Goal: Information Seeking & Learning: Check status

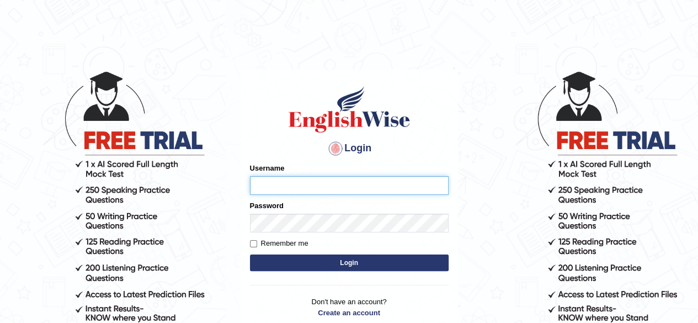
click at [278, 191] on input "Username" at bounding box center [349, 185] width 199 height 19
type input "Rojatangella"
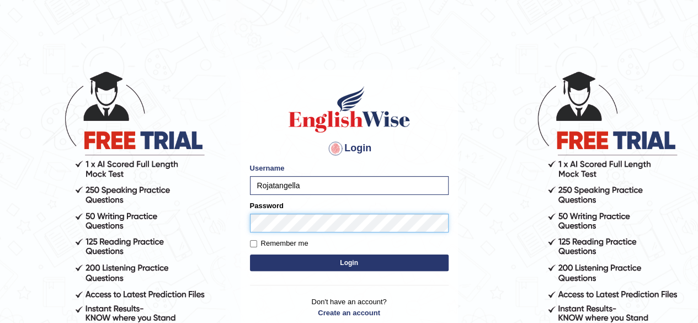
click at [250, 254] on button "Login" at bounding box center [349, 262] width 199 height 17
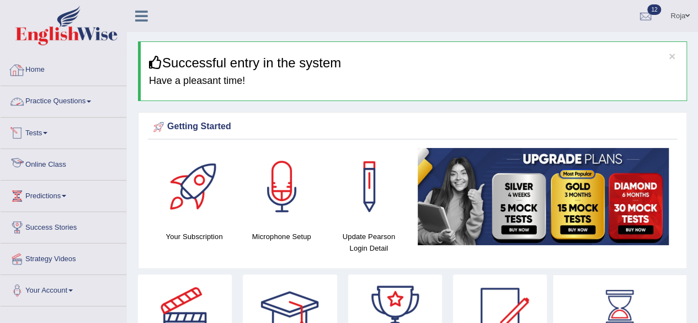
click at [28, 132] on link "Tests" at bounding box center [64, 131] width 126 height 28
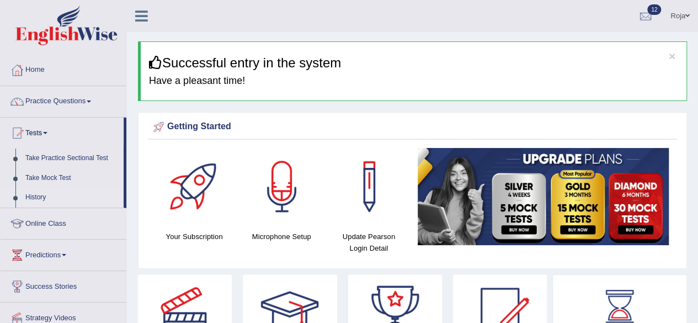
click at [35, 190] on link "History" at bounding box center [71, 197] width 103 height 20
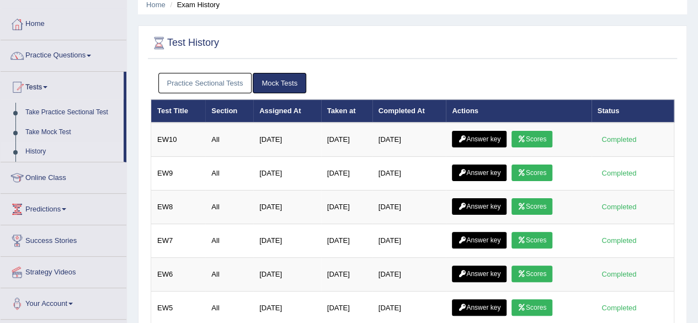
scroll to position [37, 0]
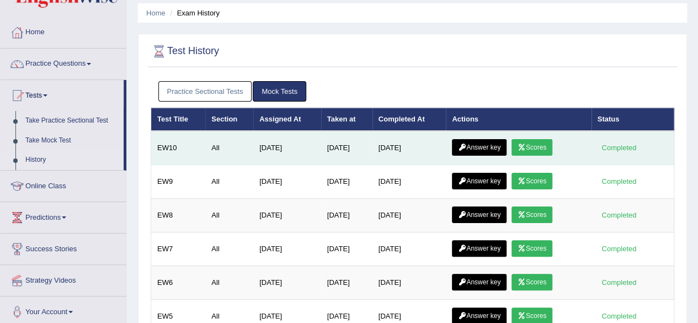
click at [543, 150] on link "Scores" at bounding box center [531, 147] width 41 height 17
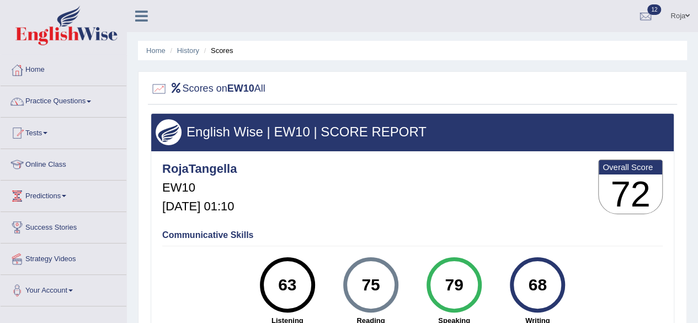
click at [422, 236] on h4 "Communicative Skills" at bounding box center [412, 235] width 500 height 10
click at [185, 53] on link "History" at bounding box center [188, 50] width 22 height 8
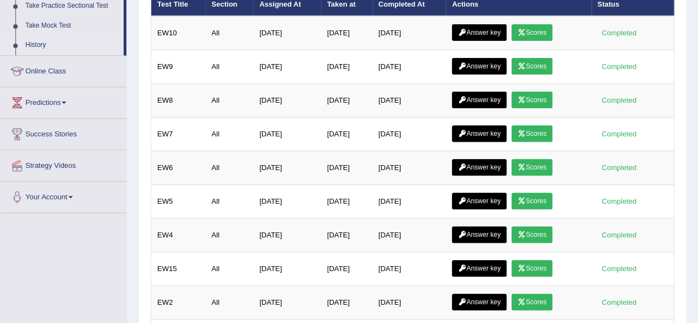
scroll to position [142, 0]
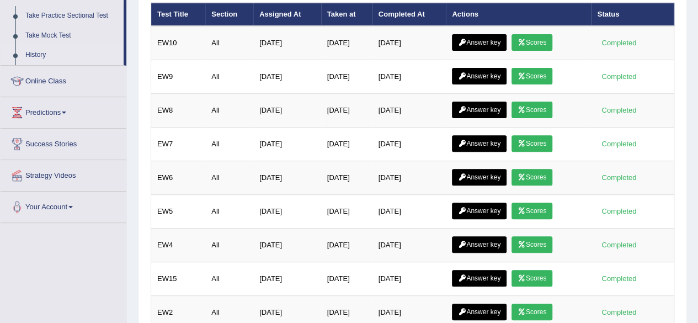
click at [697, 135] on html "Toggle navigation Home Practice Questions Speaking Practice Read Aloud Repeat S…" at bounding box center [349, 19] width 698 height 323
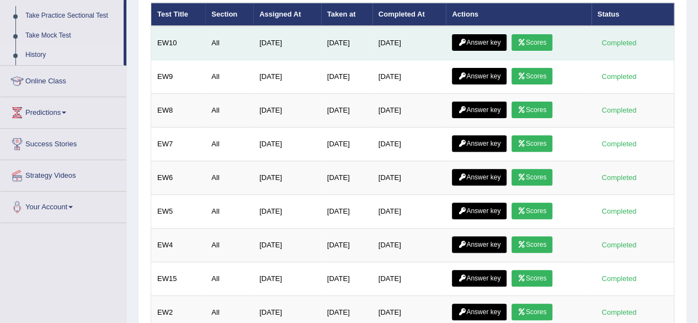
click at [540, 46] on link "Scores" at bounding box center [531, 42] width 41 height 17
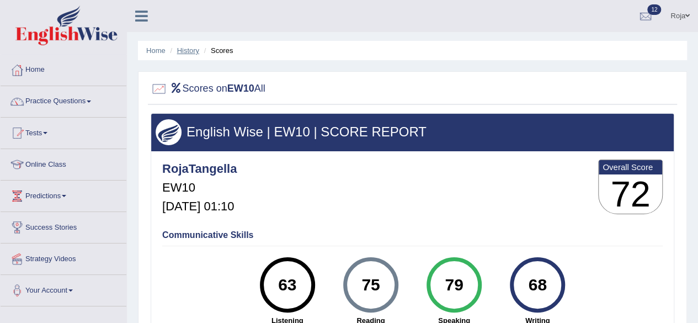
click at [182, 53] on link "History" at bounding box center [188, 50] width 22 height 8
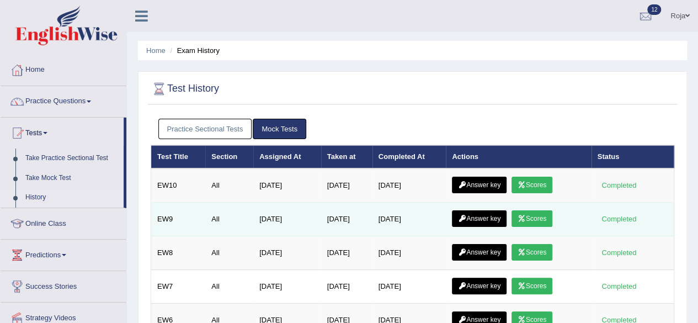
click at [532, 220] on link "Scores" at bounding box center [531, 218] width 41 height 17
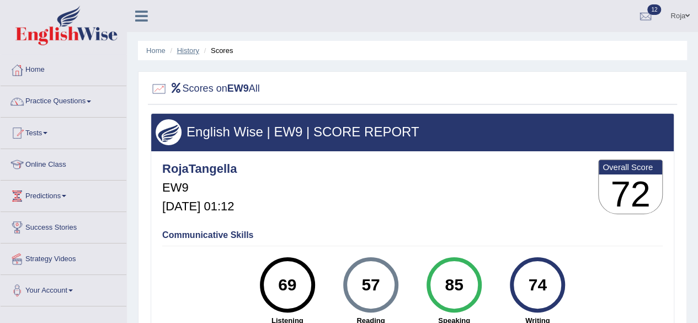
click at [190, 54] on link "History" at bounding box center [188, 50] width 22 height 8
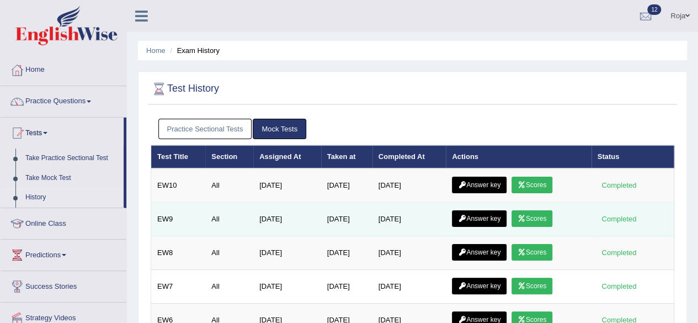
click at [493, 212] on link "Answer key" at bounding box center [479, 218] width 55 height 17
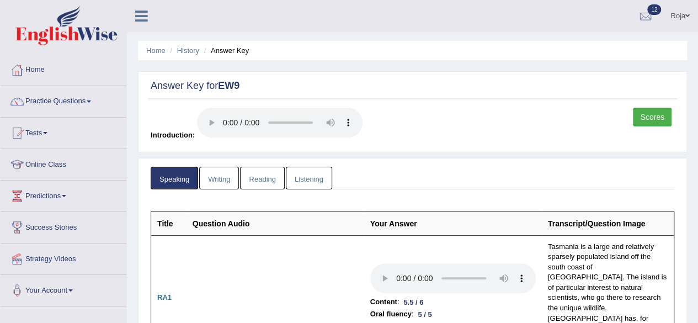
click at [263, 181] on link "Reading" at bounding box center [262, 178] width 44 height 23
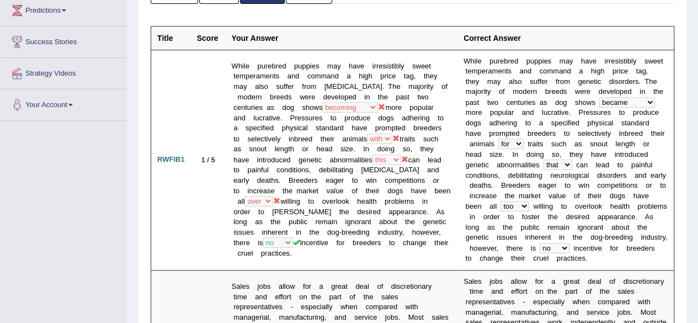
scroll to position [195, 0]
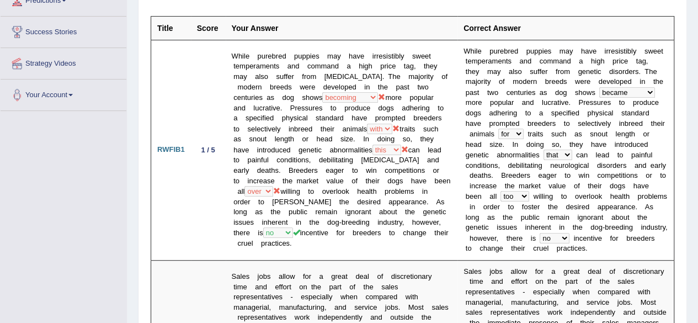
drag, startPoint x: 695, startPoint y: 48, endPoint x: 699, endPoint y: 55, distance: 7.7
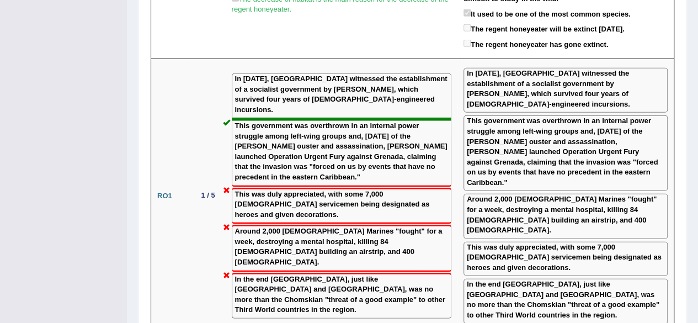
scroll to position [1453, 0]
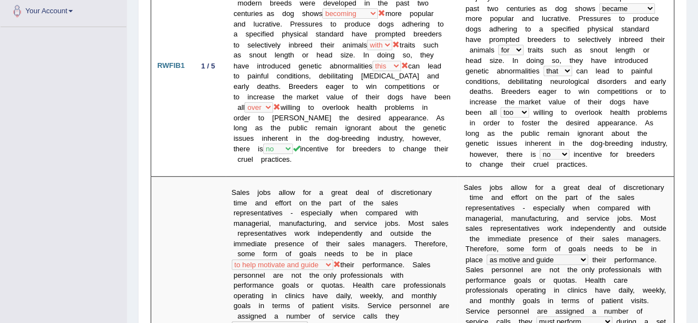
scroll to position [0, 0]
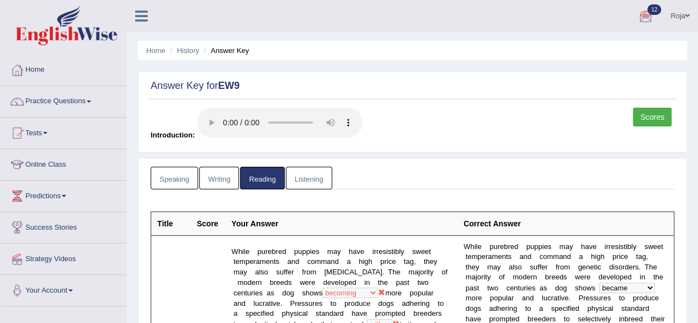
click at [180, 55] on li "History" at bounding box center [183, 50] width 32 height 10
click at [186, 50] on link "History" at bounding box center [188, 50] width 22 height 8
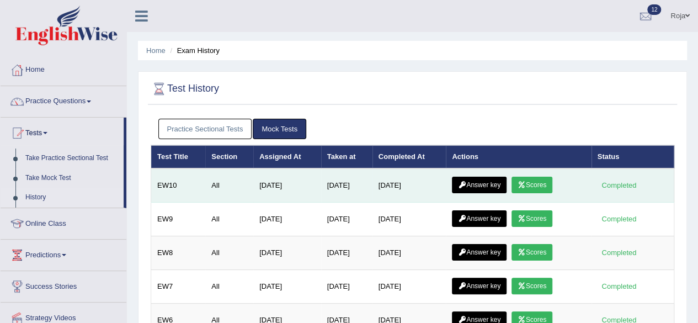
click at [494, 190] on link "Answer key" at bounding box center [479, 184] width 55 height 17
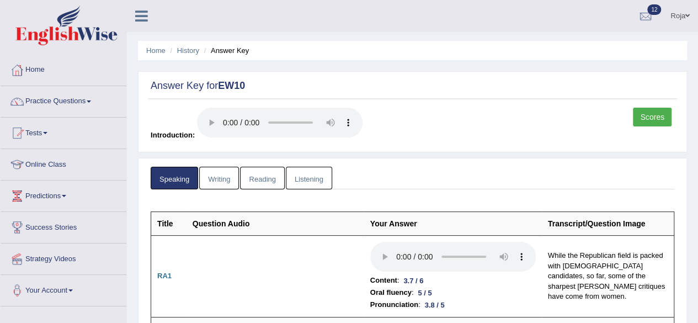
click at [273, 178] on link "Reading" at bounding box center [262, 178] width 44 height 23
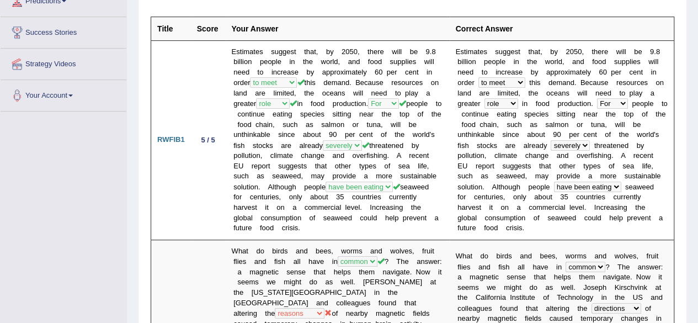
scroll to position [213, 0]
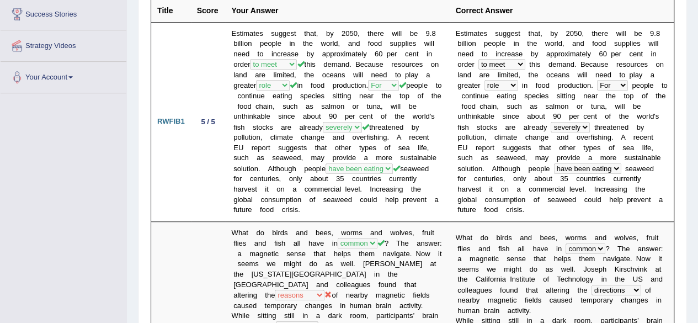
drag, startPoint x: 704, startPoint y: 17, endPoint x: 697, endPoint y: 38, distance: 22.0
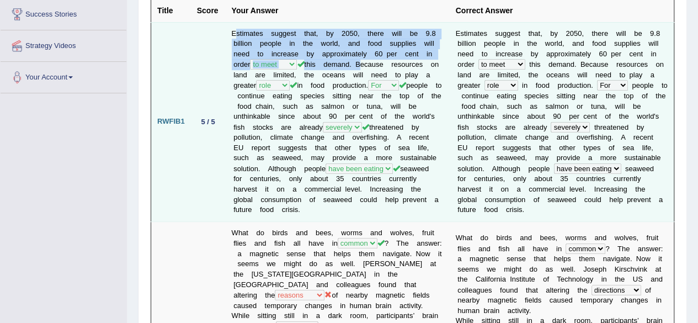
drag, startPoint x: 235, startPoint y: 36, endPoint x: 359, endPoint y: 66, distance: 127.5
click at [359, 66] on td "Estimates suggest that, by 2050, there will be 9.8 billion people in the world,…" at bounding box center [338, 121] width 224 height 199
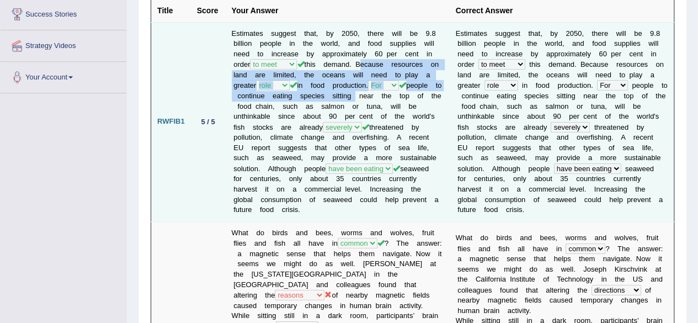
drag, startPoint x: 359, startPoint y: 66, endPoint x: 390, endPoint y: 94, distance: 41.8
click at [390, 94] on td "Estimates suggest that, by 2050, there will be 9.8 billion people in the world,…" at bounding box center [338, 121] width 224 height 199
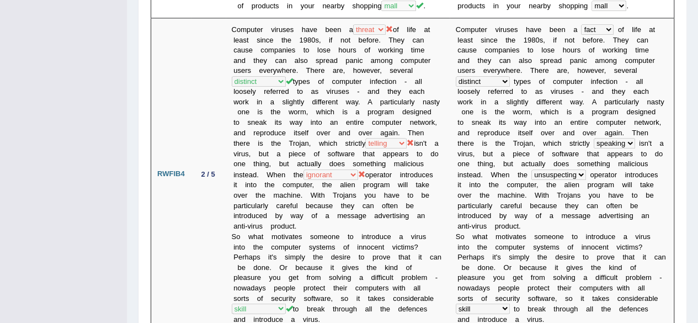
scroll to position [819, 0]
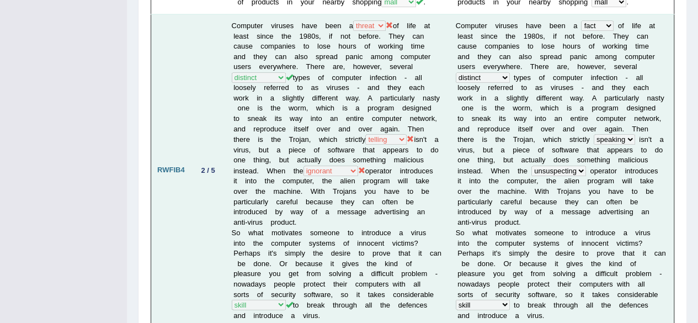
drag, startPoint x: 367, startPoint y: 120, endPoint x: 412, endPoint y: 117, distance: 45.8
click at [412, 117] on td "Computer viruses have been a fact threat reality theory of life at least since …" at bounding box center [338, 170] width 224 height 312
click at [342, 129] on td "Computer viruses have been a fact threat reality theory of life at least since …" at bounding box center [338, 170] width 224 height 312
drag, startPoint x: 345, startPoint y: 120, endPoint x: 428, endPoint y: 114, distance: 82.9
click at [428, 114] on td "Computer viruses have been a fact threat reality theory of life at least since …" at bounding box center [338, 170] width 224 height 312
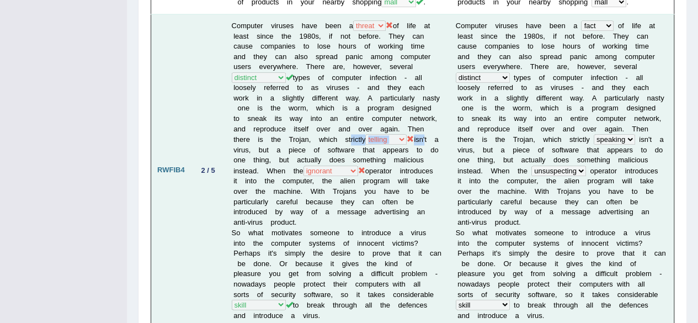
click at [428, 114] on td "Computer viruses have been a fact threat reality theory of life at least since …" at bounding box center [338, 170] width 224 height 312
drag, startPoint x: 572, startPoint y: 115, endPoint x: 642, endPoint y: 119, distance: 69.6
click at [642, 119] on td "C o m p u t e r v i r u s e s h a v e b e e n a fact threat reality theory o f …" at bounding box center [561, 170] width 224 height 312
click at [642, 135] on b "s" at bounding box center [642, 139] width 4 height 8
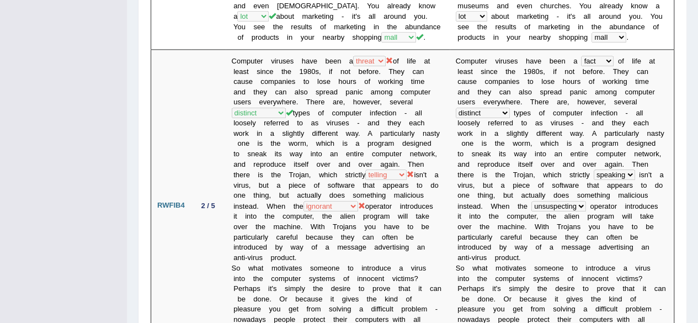
scroll to position [788, 0]
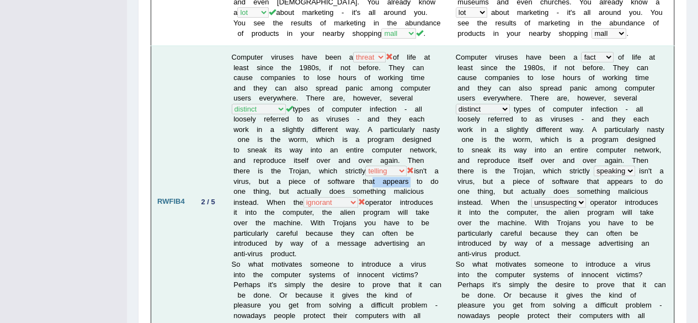
drag, startPoint x: 376, startPoint y: 156, endPoint x: 415, endPoint y: 156, distance: 39.1
click at [415, 156] on td "Computer viruses have been a fact threat reality theory of life at least since …" at bounding box center [338, 201] width 224 height 312
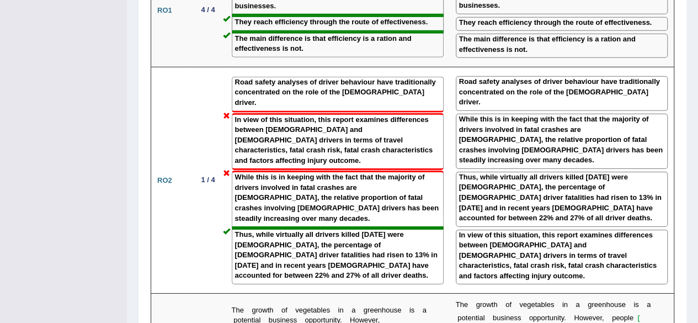
scroll to position [1630, 0]
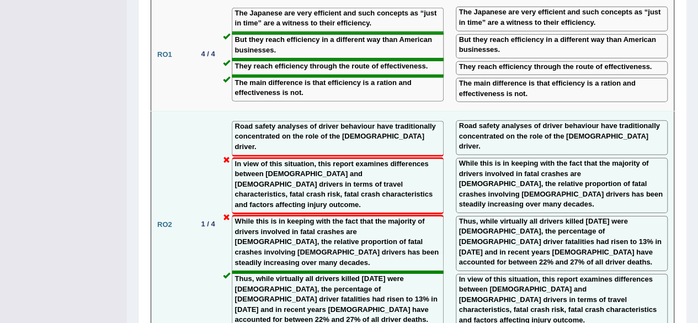
click at [235, 159] on label "In view of this situation, this report examines differences between [DEMOGRAPHI…" at bounding box center [337, 184] width 205 height 51
click at [316, 159] on label "In view of this situation, this report examines differences between [DEMOGRAPHI…" at bounding box center [337, 184] width 205 height 51
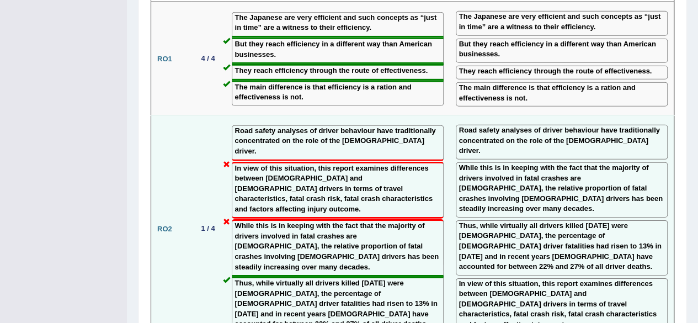
scroll to position [1626, 0]
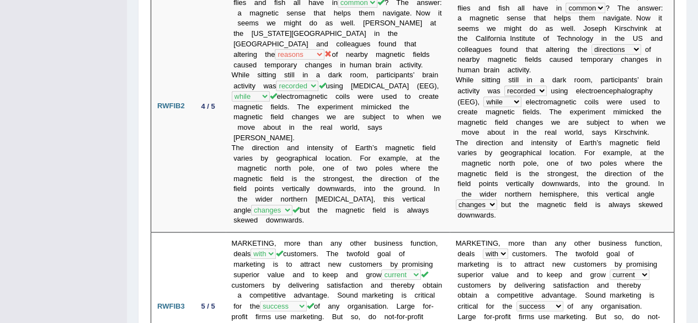
scroll to position [0, 0]
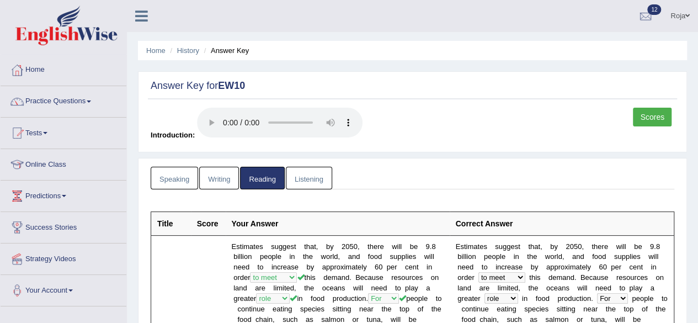
click at [222, 169] on link "Writing" at bounding box center [219, 178] width 40 height 23
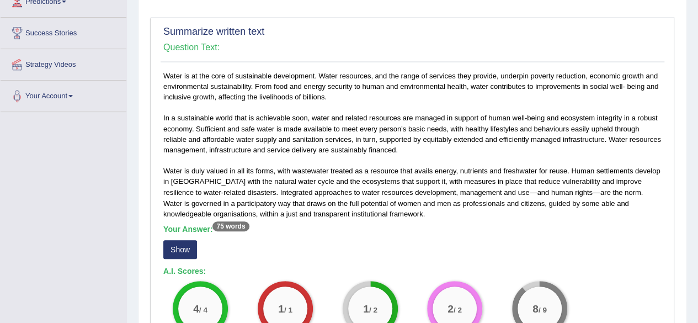
scroll to position [353, 0]
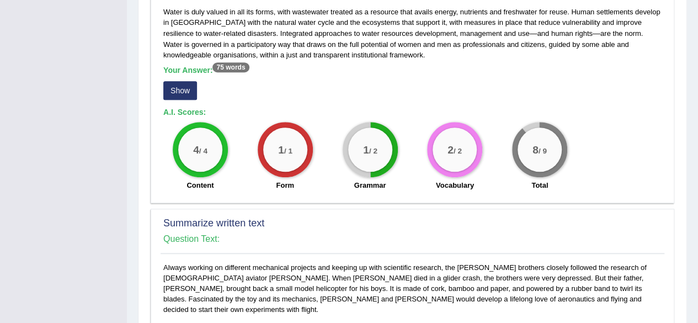
drag, startPoint x: 695, startPoint y: 153, endPoint x: 705, endPoint y: 142, distance: 15.2
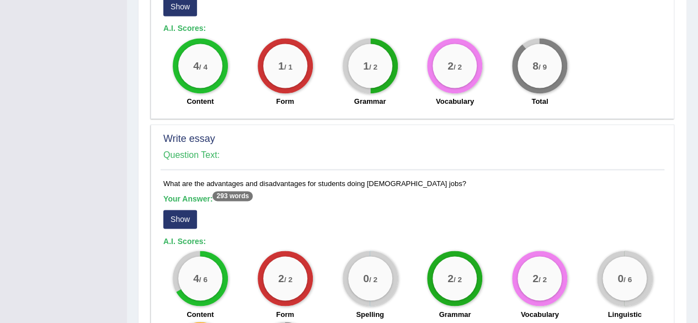
scroll to position [877, 0]
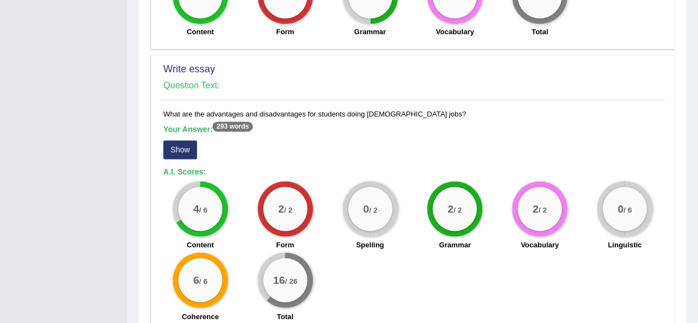
click at [180, 141] on button "Show" at bounding box center [180, 149] width 34 height 19
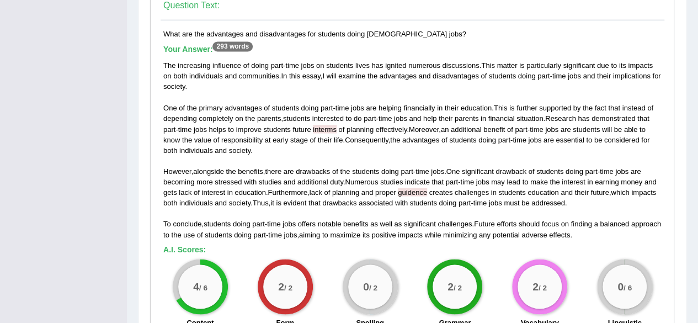
scroll to position [964, 0]
